Goal: Subscribe to service/newsletter

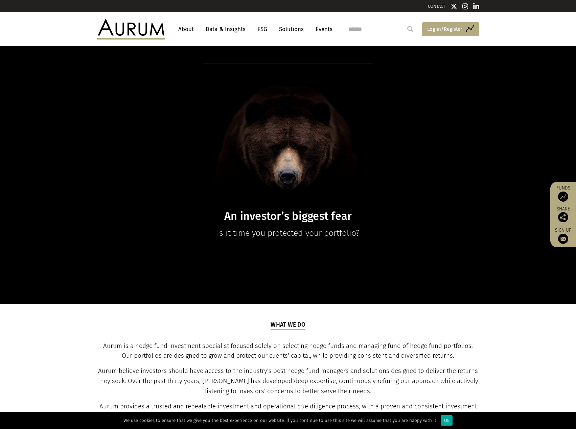
click at [449, 30] on span "Log in/Register" at bounding box center [444, 29] width 35 height 8
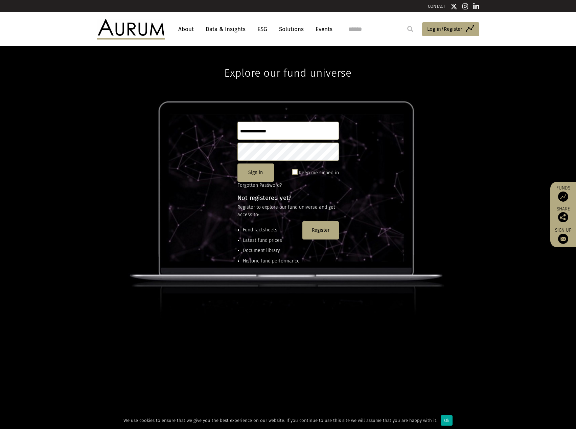
click at [300, 133] on input "text" at bounding box center [287, 131] width 101 height 18
type input "********"
click at [260, 175] on button "Sign in" at bounding box center [255, 173] width 36 height 18
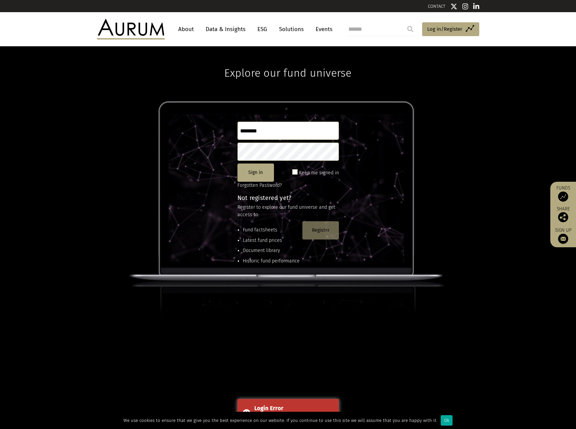
click at [318, 231] on button "Register" at bounding box center [320, 230] width 36 height 18
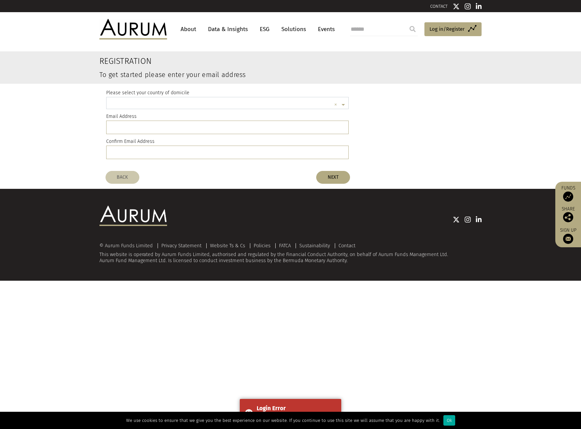
scroll to position [2, 0]
click at [251, 103] on input "text" at bounding box center [220, 104] width 221 height 14
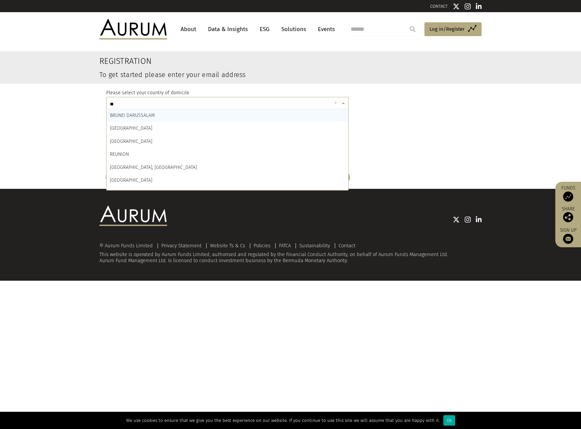
type input "**"
click at [213, 129] on div "BURUNDI" at bounding box center [227, 128] width 242 height 13
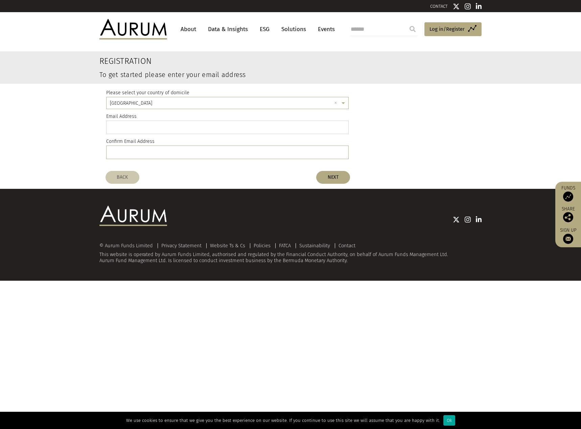
click at [213, 129] on input "email" at bounding box center [227, 128] width 242 height 14
click at [213, 129] on input "*" at bounding box center [227, 128] width 242 height 14
drag, startPoint x: 213, startPoint y: 129, endPoint x: 167, endPoint y: 147, distance: 49.1
click at [167, 147] on div "Please select your country of domicile × BURUNDI × Email Address * Confirm Emai…" at bounding box center [227, 126] width 242 height 84
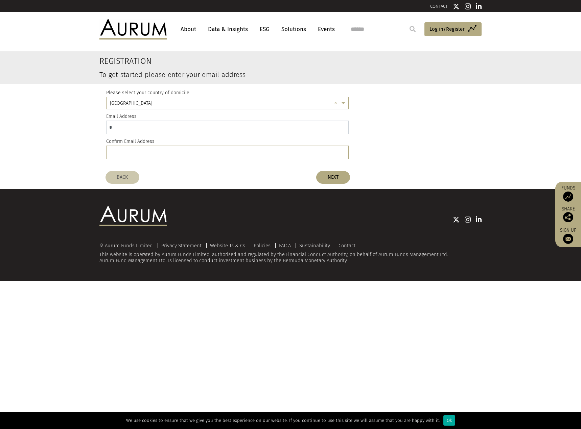
type input "*"
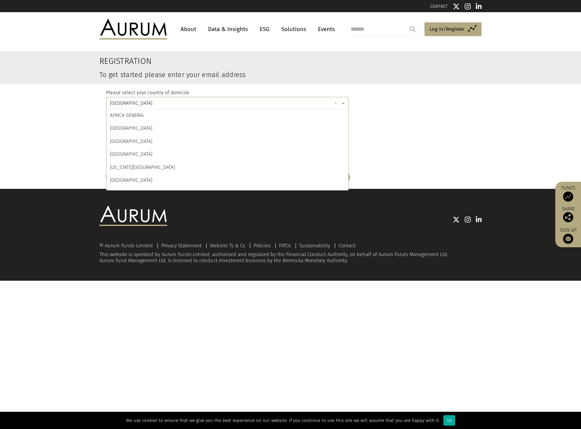
scroll to position [467, 0]
drag, startPoint x: 145, startPoint y: 100, endPoint x: 99, endPoint y: 101, distance: 45.3
click at [99, 101] on div "Please select your country of domicile × BURUNDI × AFRICA GENERAL ÅLAND ISLANDS…" at bounding box center [290, 126] width 392 height 84
drag, startPoint x: 146, startPoint y: 101, endPoint x: 94, endPoint y: 103, distance: 51.7
click at [93, 103] on div "Please select your country of domicile × BURUNDI × AFRICA GENERAL ÅLAND ISLANDS…" at bounding box center [290, 126] width 395 height 84
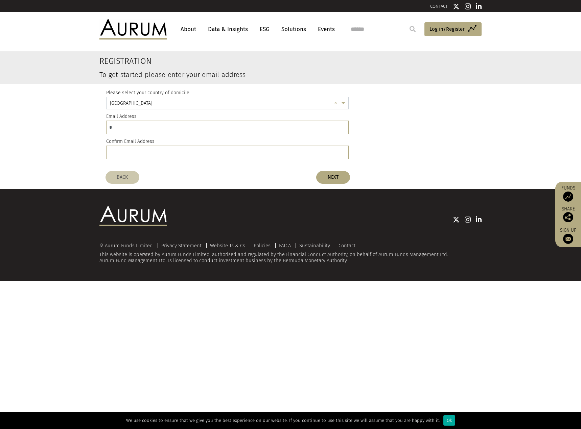
click at [136, 103] on input "text" at bounding box center [220, 104] width 221 height 14
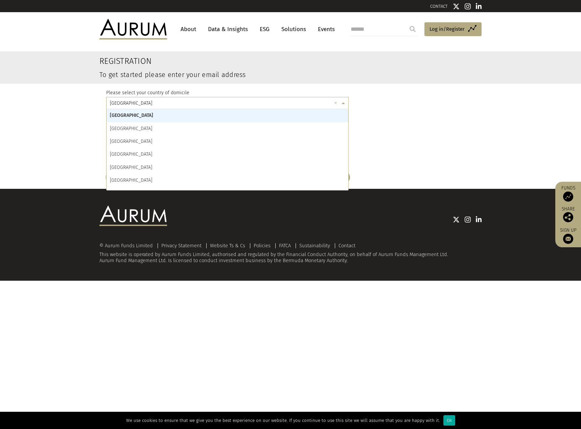
click at [135, 104] on input "text" at bounding box center [220, 104] width 221 height 14
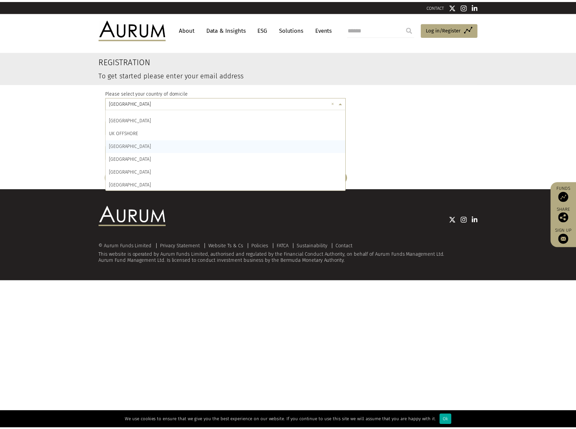
scroll to position [3066, 0]
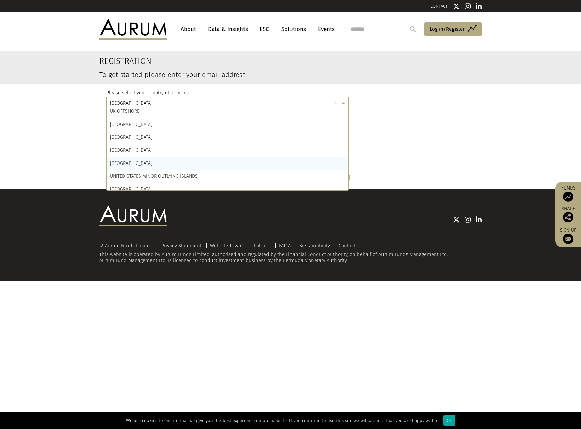
click at [141, 163] on div "UNITED STATES" at bounding box center [227, 163] width 242 height 13
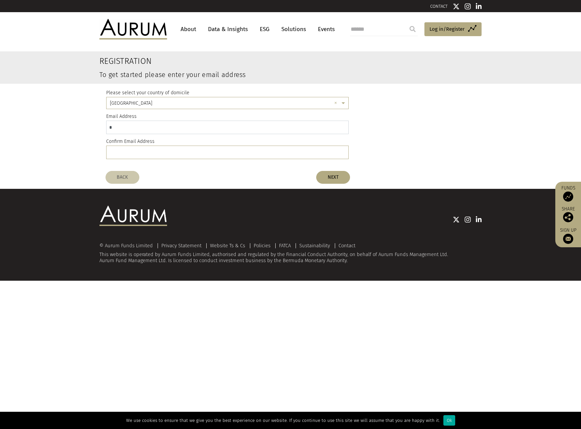
click at [133, 126] on input "*" at bounding box center [227, 128] width 242 height 14
click at [165, 125] on input "**********" at bounding box center [227, 128] width 242 height 14
click at [207, 127] on input "**********" at bounding box center [227, 128] width 242 height 14
type input "**********"
click at [177, 151] on input "email" at bounding box center [227, 153] width 242 height 14
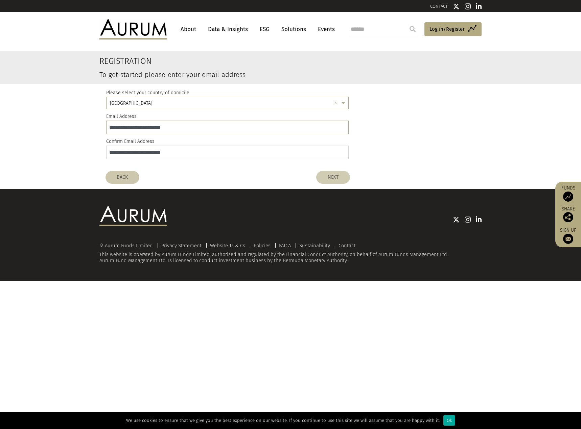
type input "**********"
click at [333, 179] on button "NEXT" at bounding box center [333, 177] width 34 height 13
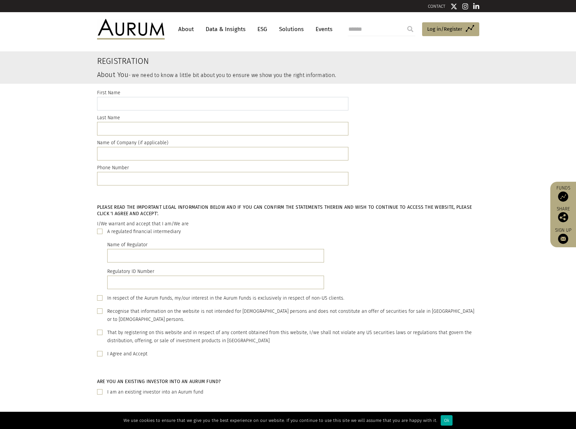
click at [209, 102] on input "text" at bounding box center [222, 104] width 251 height 14
type input "******"
type input "*"
type input "******"
click at [128, 152] on input "*******" at bounding box center [222, 154] width 251 height 14
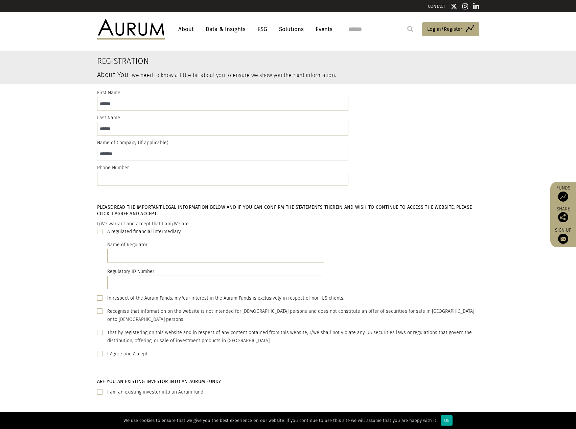
drag, startPoint x: 127, startPoint y: 153, endPoint x: 75, endPoint y: 159, distance: 52.0
click at [75, 159] on div "First Name ****** Last Name ****** Name of Company (if applicable) ******* Phon…" at bounding box center [288, 139] width 576 height 110
paste input "**********"
type input "**********"
click at [97, 351] on span at bounding box center [99, 353] width 5 height 5
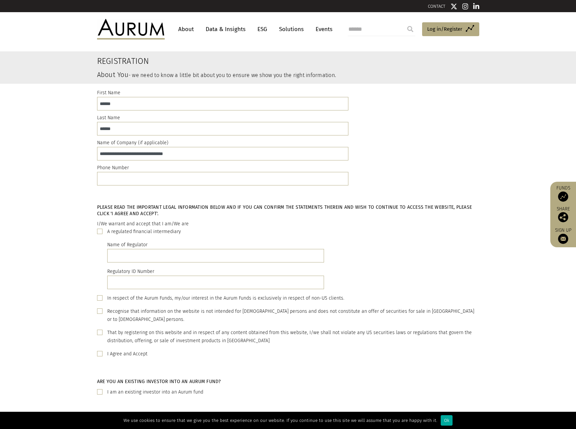
click at [99, 330] on span at bounding box center [99, 332] width 5 height 5
click at [96, 312] on div "Please read the important legal information below and if you can confirm the st…" at bounding box center [288, 283] width 392 height 179
click at [99, 312] on span at bounding box center [99, 311] width 5 height 5
click at [101, 301] on span at bounding box center [99, 297] width 5 height 5
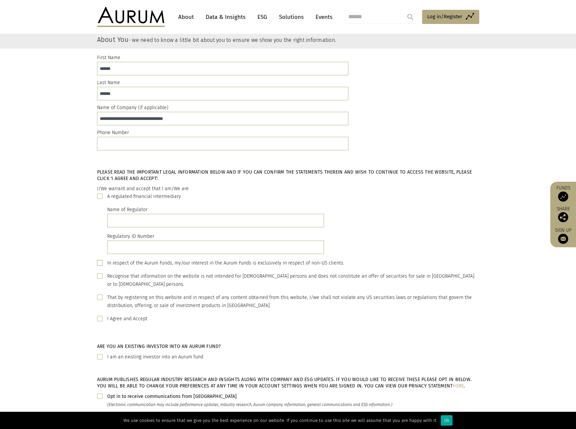
scroll to position [135, 0]
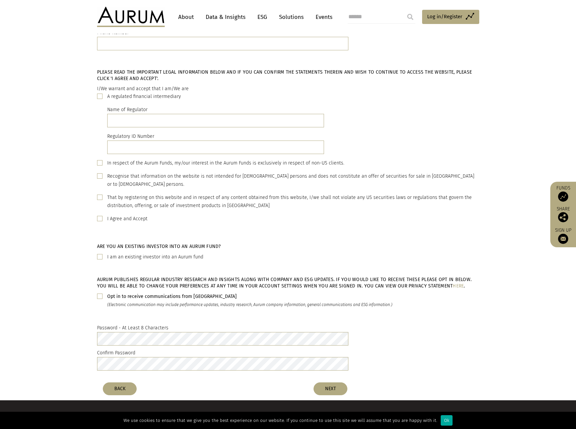
click at [98, 164] on span at bounding box center [99, 162] width 5 height 5
click at [99, 177] on span at bounding box center [99, 175] width 5 height 5
click at [99, 195] on span at bounding box center [99, 197] width 5 height 5
click at [102, 194] on div "That by registering on this website and in respect of any content obtained from…" at bounding box center [288, 202] width 382 height 16
click at [100, 180] on div "Recognise that information on the website is not intended for US persons and do…" at bounding box center [288, 180] width 382 height 16
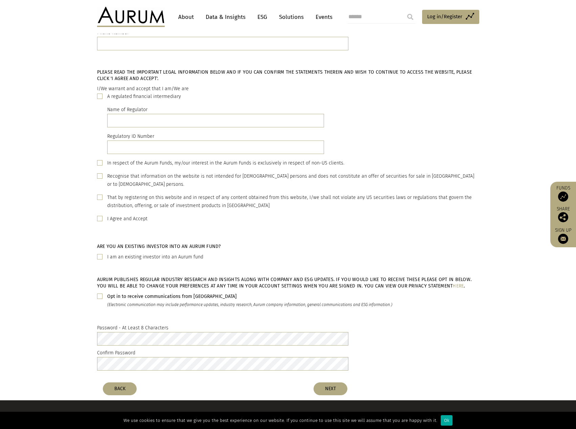
click at [99, 163] on span at bounding box center [99, 162] width 5 height 5
click at [99, 183] on div "I/We warrant and accept that I am/We are A regulated financial intermediary Nam…" at bounding box center [288, 147] width 382 height 125
click at [99, 179] on div "Recognise that information on the website is not intended for US persons and do…" at bounding box center [288, 180] width 382 height 16
click at [100, 176] on span at bounding box center [99, 175] width 5 height 5
click at [100, 194] on div "That by registering on this website and in respect of any content obtained from…" at bounding box center [288, 202] width 382 height 16
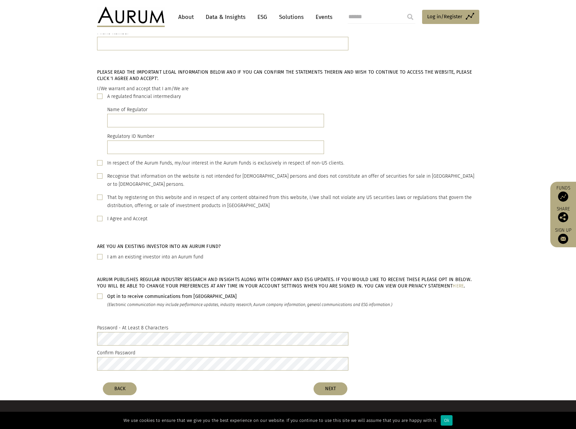
click at [103, 293] on div "Opt in to receive communications from Aurum (Electronic communication may inclu…" at bounding box center [288, 301] width 382 height 16
click at [101, 294] on span at bounding box center [99, 296] width 5 height 5
click at [70, 324] on div "Password - At Least 8 Characters Confirm Password" at bounding box center [288, 349] width 576 height 60
click at [89, 327] on div "Password - At Least 8 Characters Confirm Password" at bounding box center [288, 349] width 576 height 60
click at [336, 384] on button "NEXT" at bounding box center [330, 389] width 34 height 13
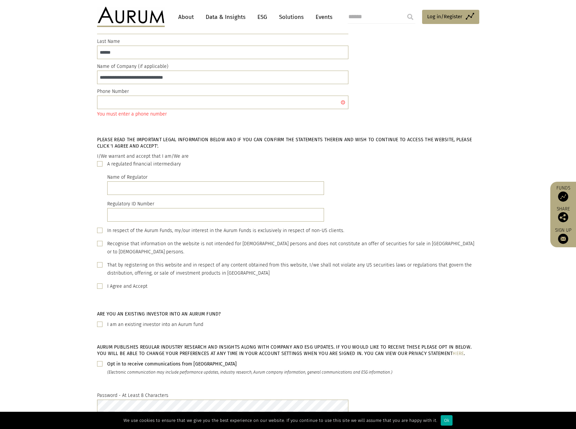
scroll to position [0, 0]
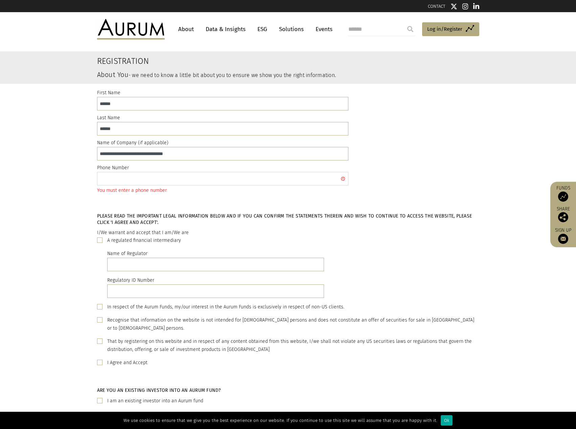
click at [251, 178] on input "text" at bounding box center [222, 179] width 251 height 14
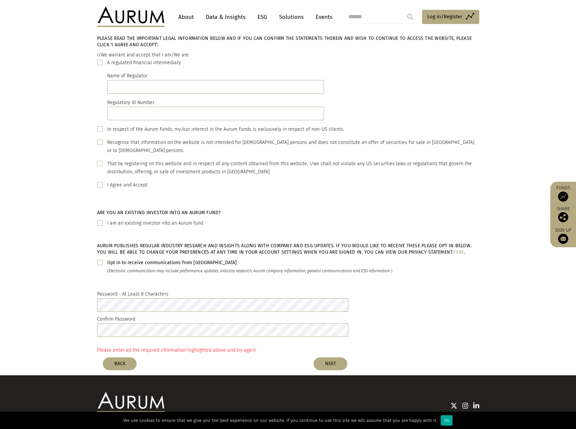
scroll to position [208, 0]
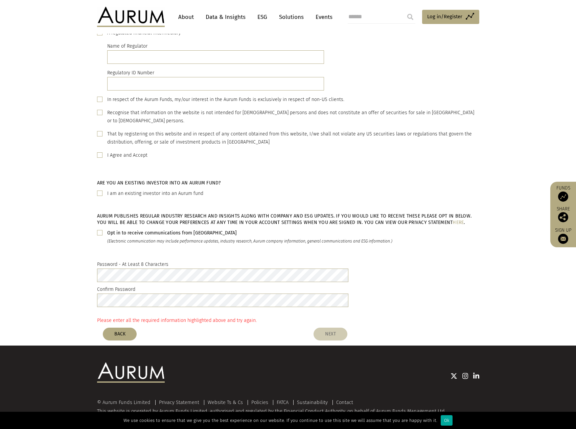
type input "**********"
click at [333, 328] on button "NEXT" at bounding box center [330, 334] width 34 height 13
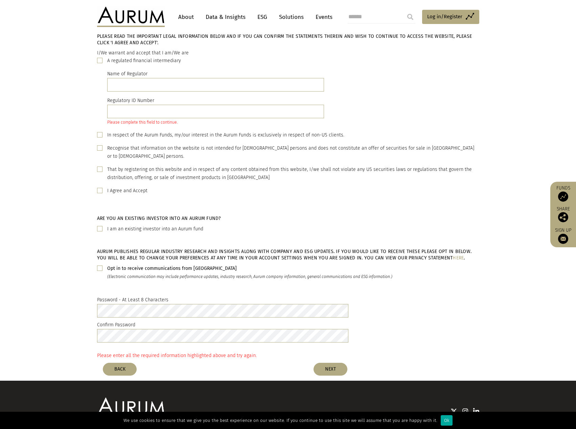
scroll to position [165, 0]
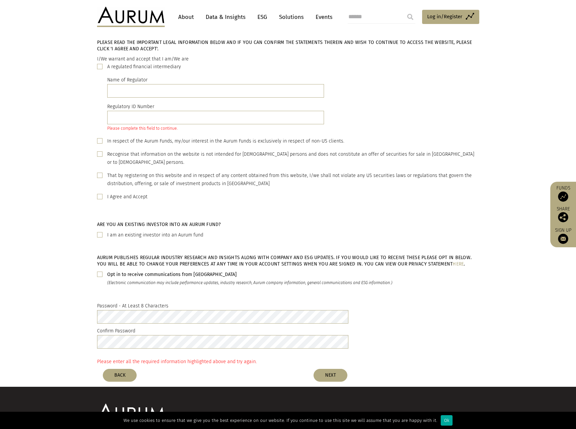
click at [97, 66] on span at bounding box center [99, 66] width 5 height 5
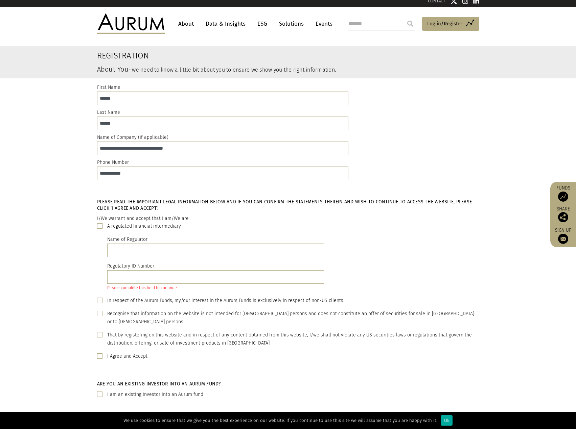
scroll to position [0, 0]
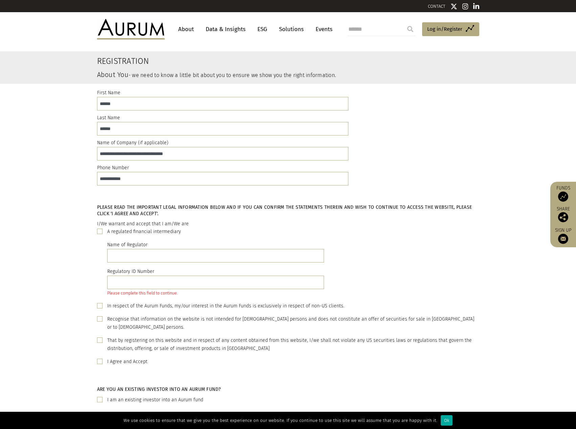
click at [99, 338] on span at bounding box center [99, 340] width 5 height 5
click at [103, 231] on div "A regulated financial intermediary" at bounding box center [288, 232] width 382 height 8
click at [101, 231] on span at bounding box center [99, 231] width 5 height 5
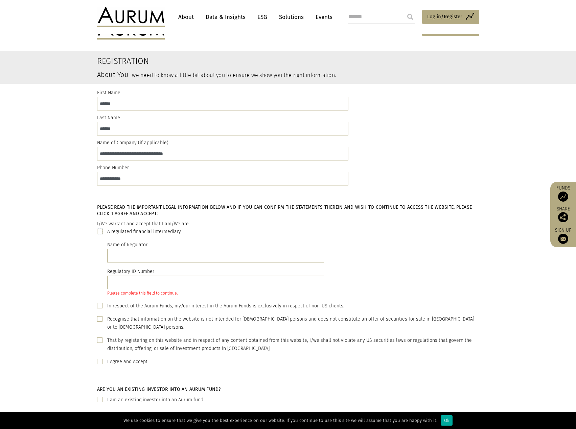
scroll to position [206, 0]
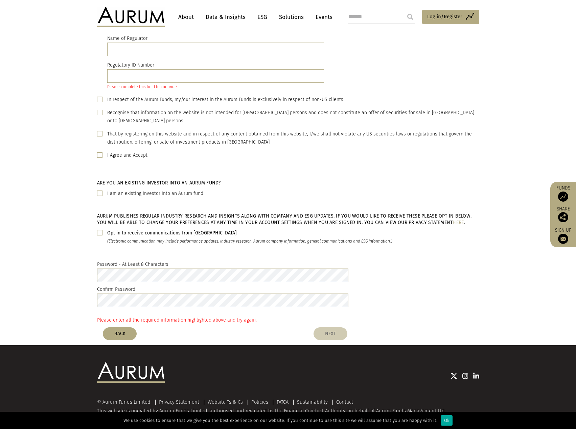
click at [337, 327] on button "NEXT" at bounding box center [330, 333] width 34 height 13
click at [333, 327] on button "NEXT" at bounding box center [330, 333] width 34 height 13
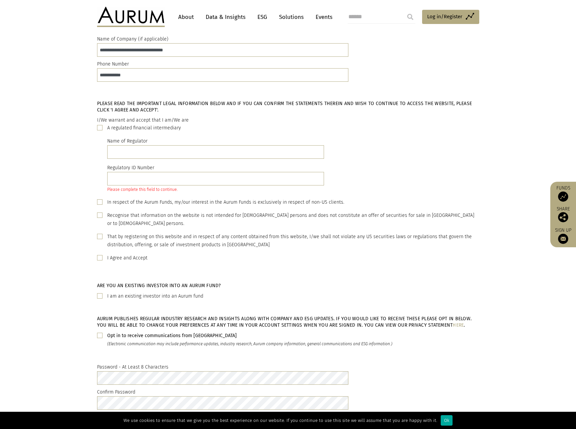
scroll to position [38, 0]
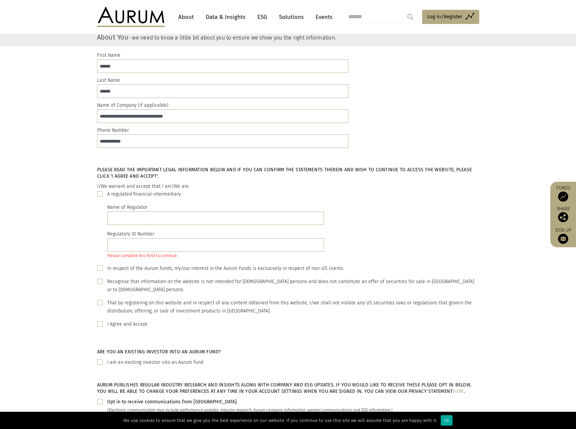
click at [98, 194] on span at bounding box center [99, 193] width 5 height 5
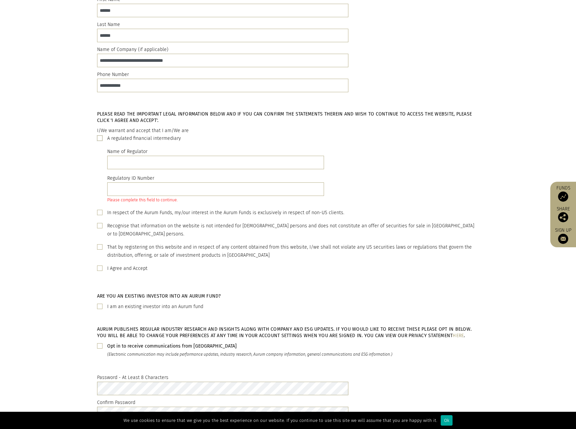
scroll to position [0, 0]
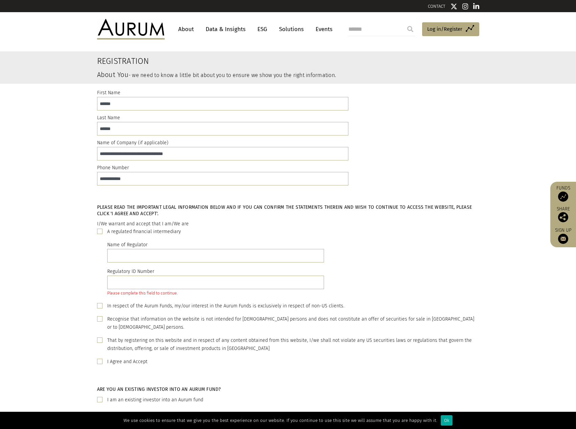
click at [187, 28] on link "About" at bounding box center [186, 29] width 22 height 13
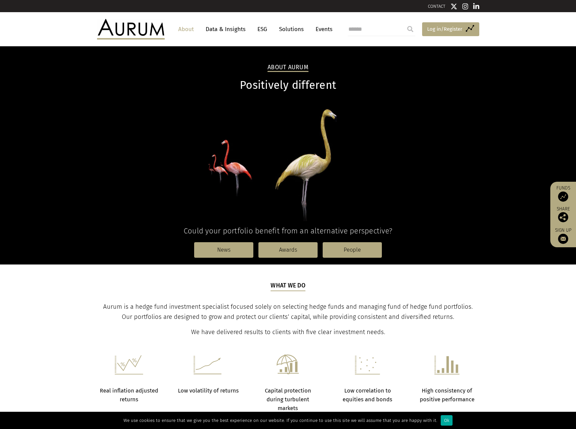
click at [440, 32] on span "Log in/Register" at bounding box center [444, 29] width 35 height 8
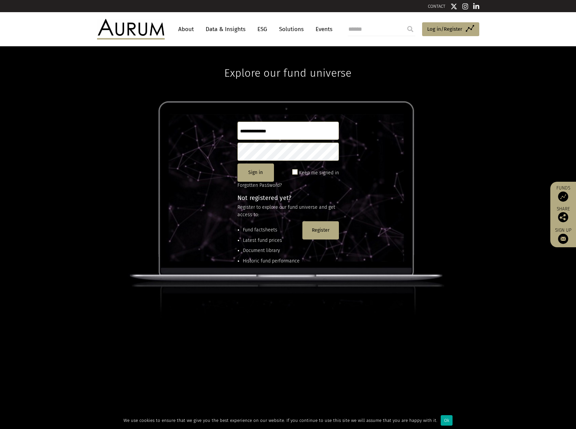
click at [287, 130] on input "text" at bounding box center [287, 131] width 101 height 18
click at [286, 137] on input "text" at bounding box center [287, 131] width 101 height 18
type input "**********"
click at [253, 174] on button "Sign in" at bounding box center [255, 173] width 36 height 18
click at [259, 185] on link "Forgotten Password?" at bounding box center [259, 185] width 44 height 6
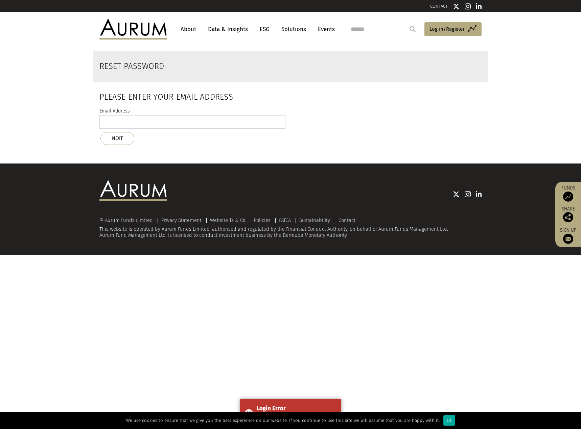
click at [187, 118] on input "email" at bounding box center [192, 122] width 186 height 14
type input "*"
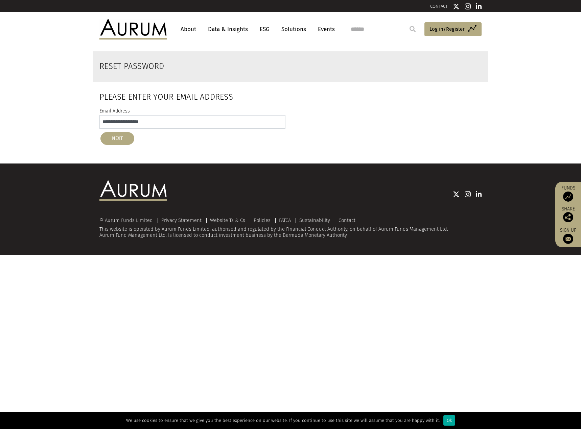
type input "**********"
click at [116, 138] on button "NEXT" at bounding box center [117, 138] width 34 height 13
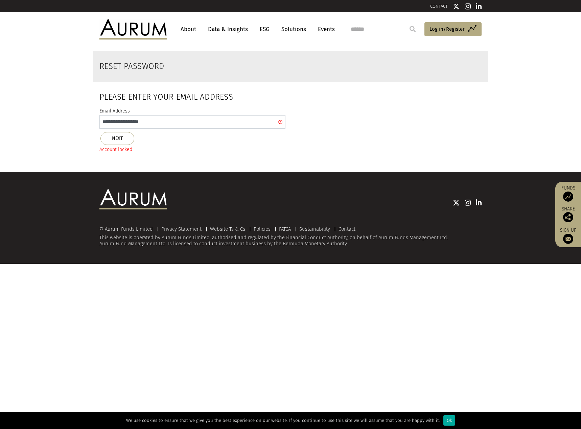
click at [282, 122] on input "**********" at bounding box center [192, 122] width 186 height 14
click at [279, 121] on input "**********" at bounding box center [192, 122] width 186 height 14
click at [450, 29] on span "Log in/Register" at bounding box center [446, 29] width 35 height 8
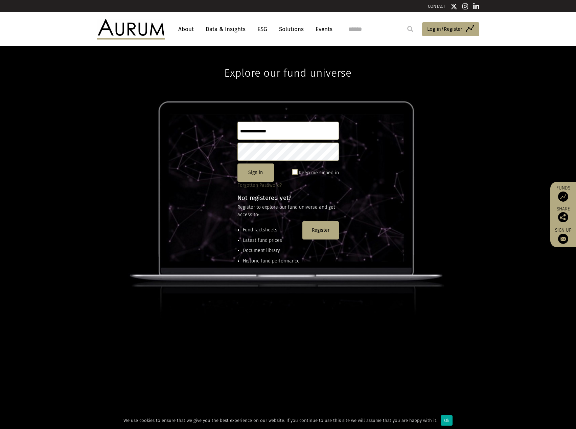
click at [269, 186] on link "Forgotten Password?" at bounding box center [259, 185] width 44 height 6
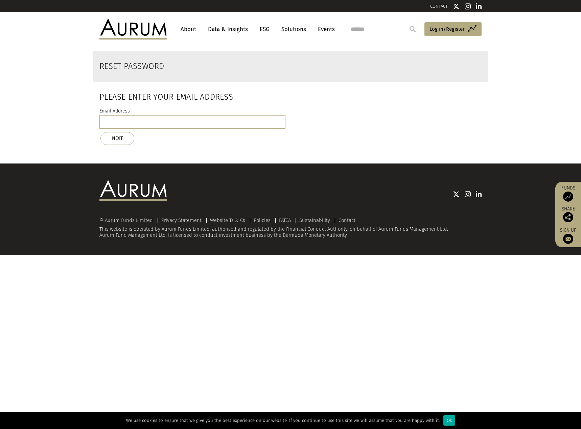
click at [186, 30] on link "About" at bounding box center [188, 29] width 22 height 13
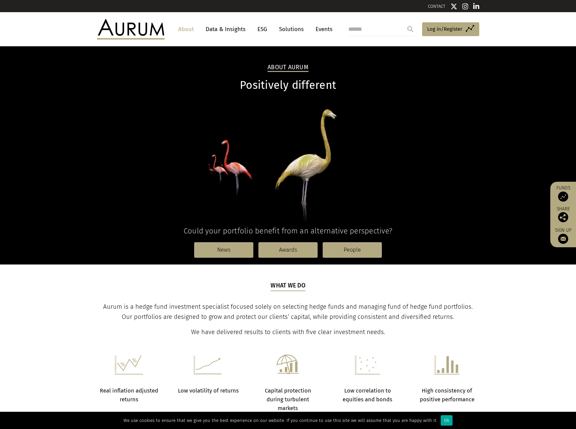
click at [233, 29] on link "Data & Insights" at bounding box center [225, 29] width 47 height 13
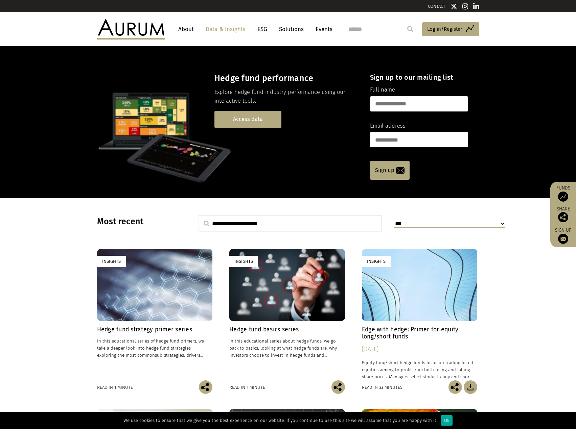
click at [255, 120] on link "Access data" at bounding box center [247, 119] width 67 height 17
click at [407, 101] on input "text" at bounding box center [419, 103] width 98 height 15
type input "**********"
click at [388, 170] on link "Sign up" at bounding box center [390, 170] width 40 height 19
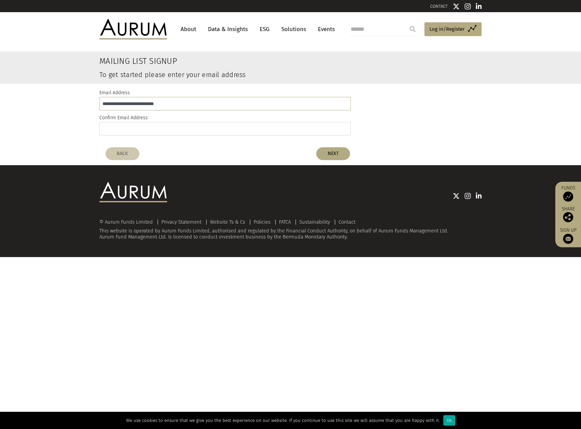
click at [212, 128] on input "email" at bounding box center [224, 129] width 251 height 14
drag, startPoint x: 178, startPoint y: 103, endPoint x: 88, endPoint y: 104, distance: 90.6
click at [88, 104] on div "**********" at bounding box center [290, 114] width 581 height 60
click at [115, 130] on input "email" at bounding box center [224, 129] width 251 height 14
paste input "**********"
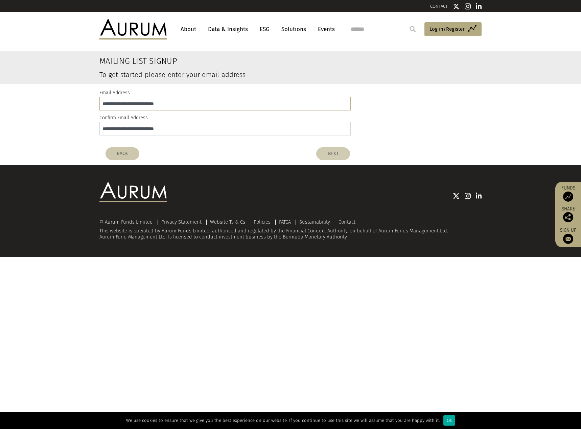
type input "**********"
click at [337, 153] on button "NEXT" at bounding box center [333, 153] width 34 height 13
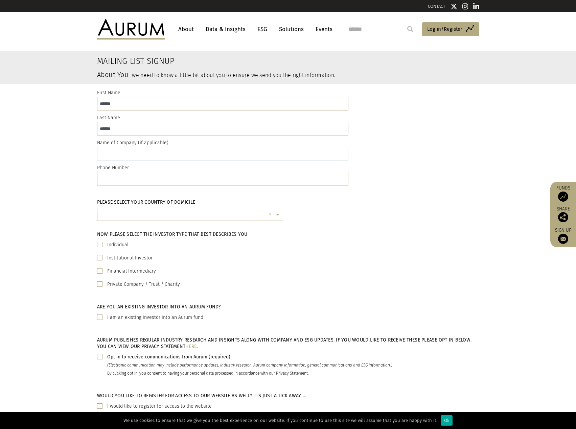
click at [153, 154] on input "text" at bounding box center [222, 154] width 251 height 14
click at [140, 156] on input "text" at bounding box center [222, 154] width 251 height 14
paste input "**********"
type input "**********"
click at [137, 177] on input "text" at bounding box center [222, 179] width 251 height 14
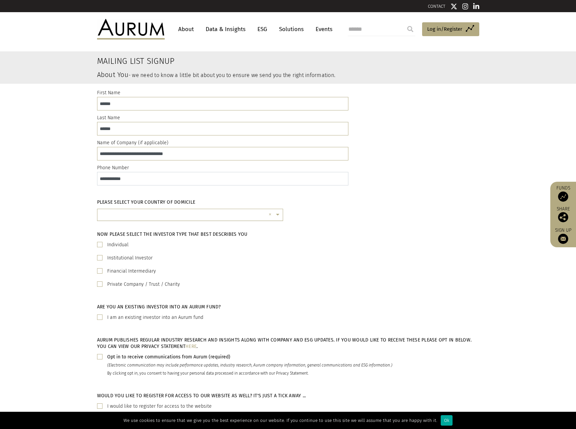
type input "**********"
click at [150, 218] on input "text" at bounding box center [183, 218] width 165 height 14
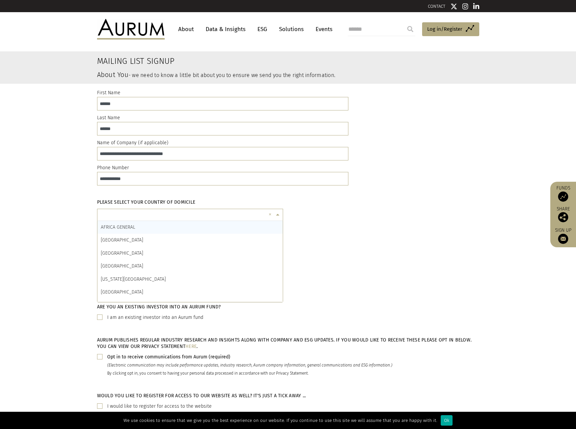
scroll to position [2, 0]
click at [157, 228] on div "AFRICA GENERAL" at bounding box center [189, 227] width 185 height 13
click at [245, 216] on input "text" at bounding box center [183, 216] width 165 height 14
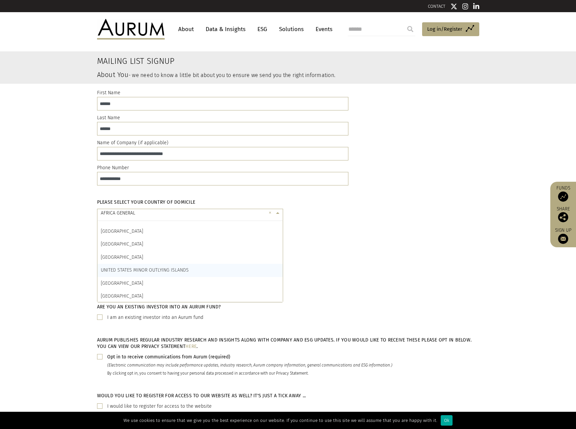
scroll to position [3061, 0]
click at [196, 282] on div "UNITED STATES" at bounding box center [189, 280] width 185 height 13
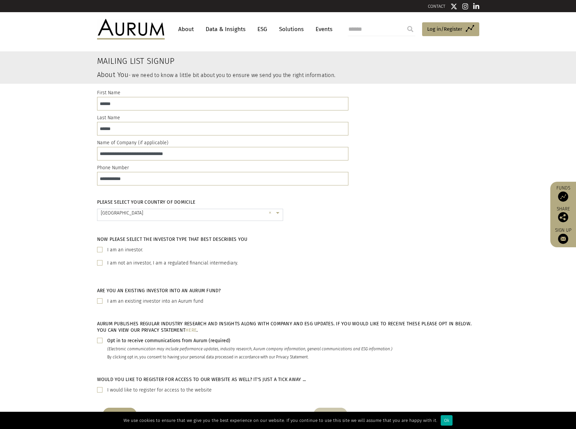
click at [100, 250] on span at bounding box center [99, 249] width 5 height 5
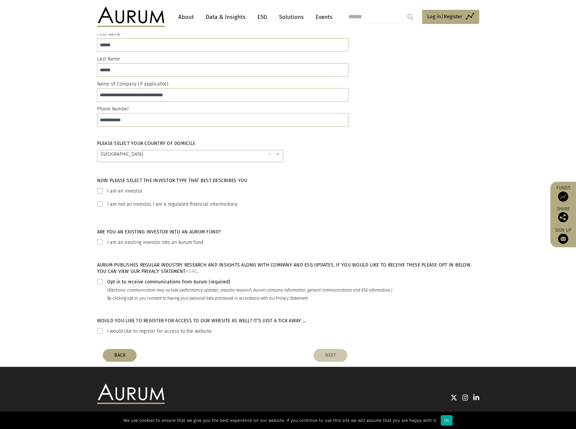
scroll to position [68, 0]
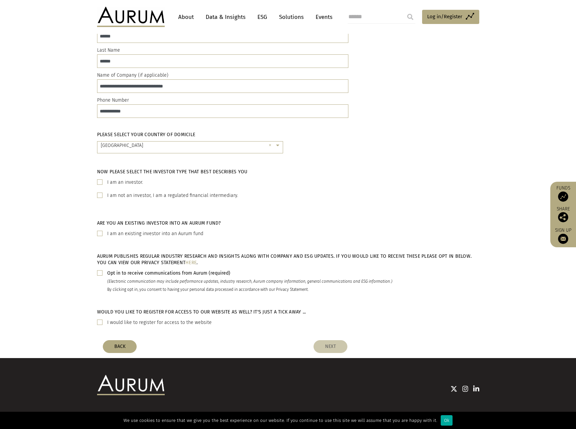
click at [102, 273] on span at bounding box center [99, 272] width 5 height 5
click at [325, 348] on button "NEXT" at bounding box center [330, 346] width 34 height 13
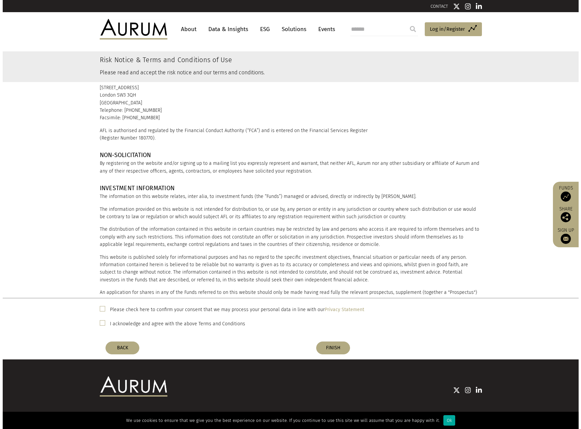
scroll to position [101, 0]
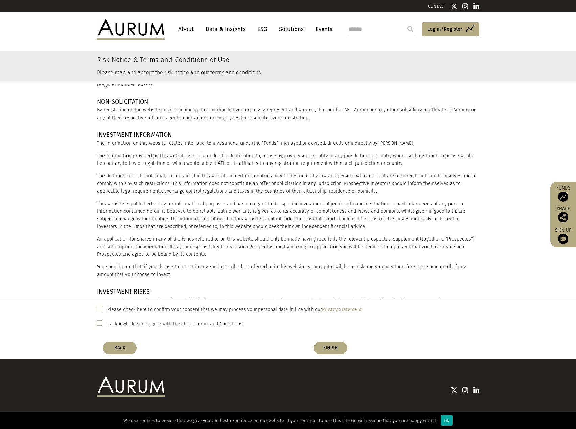
click at [97, 308] on div "Please check here to confirm your consent that we may process your personal dat…" at bounding box center [288, 319] width 392 height 28
click at [101, 310] on span at bounding box center [99, 308] width 5 height 5
click at [100, 325] on span at bounding box center [99, 322] width 5 height 5
click at [344, 348] on button "FINISH" at bounding box center [330, 348] width 34 height 13
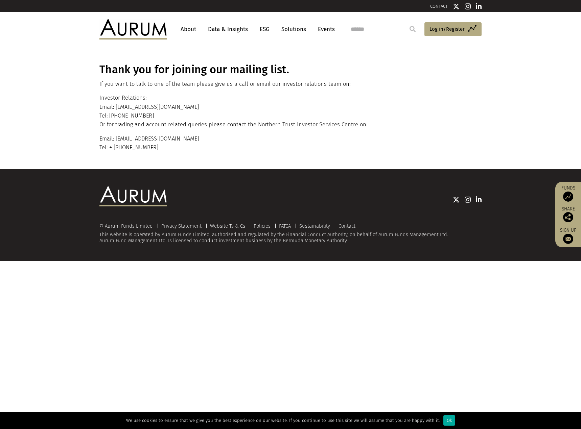
click at [221, 30] on link "Data & Insights" at bounding box center [227, 29] width 47 height 13
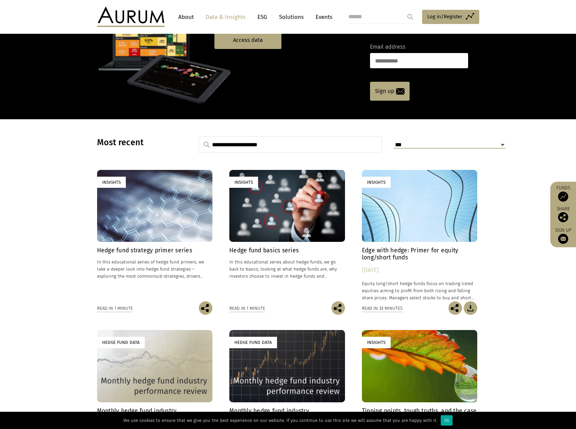
scroll to position [135, 0]
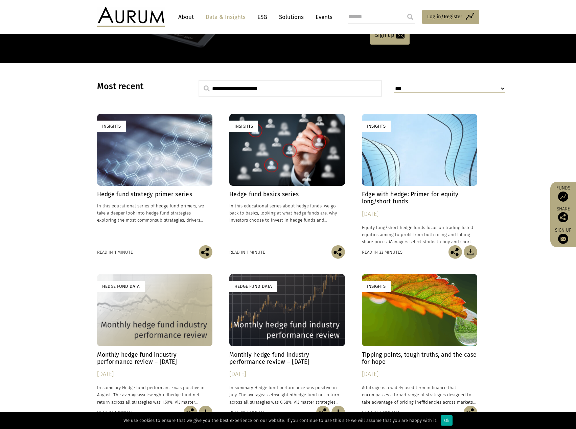
click at [275, 339] on div "Hedge Fund Data" at bounding box center [287, 310] width 116 height 72
click at [397, 195] on h4 "Edge with hedge: Primer for equity long/short funds" at bounding box center [420, 198] width 116 height 14
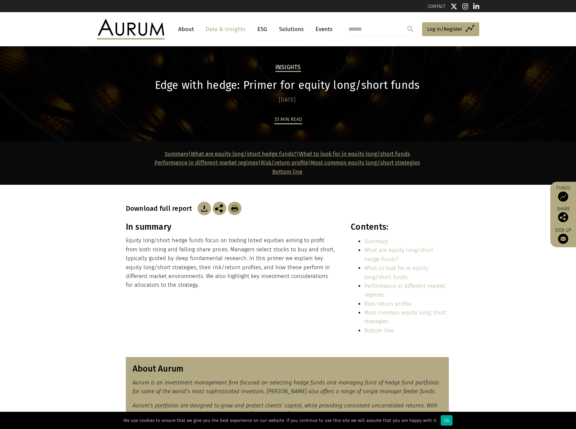
click at [195, 164] on link "Performance in different market regimes" at bounding box center [206, 163] width 104 height 6
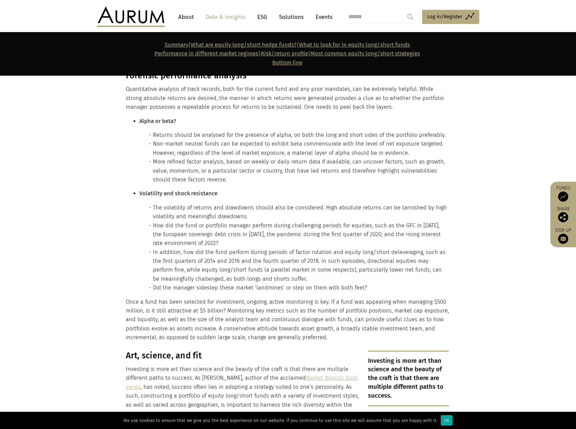
scroll to position [3821, 0]
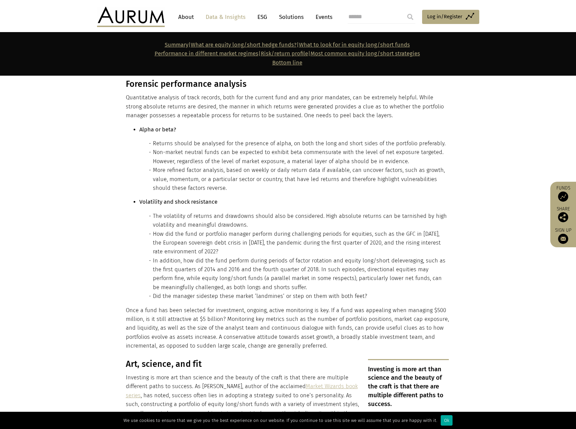
click at [234, 18] on link "Data & Insights" at bounding box center [225, 17] width 47 height 13
